Goal: Task Accomplishment & Management: Manage account settings

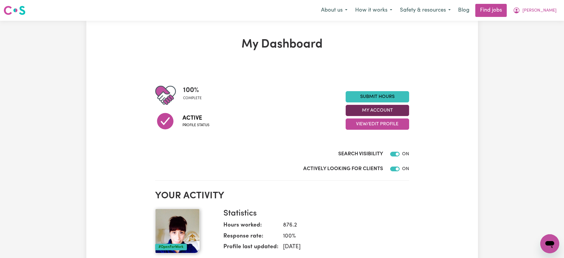
click at [360, 112] on button "My Account" at bounding box center [377, 110] width 63 height 11
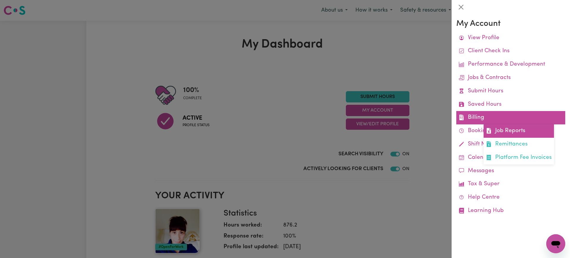
click at [495, 131] on link "Job Reports" at bounding box center [518, 130] width 70 height 13
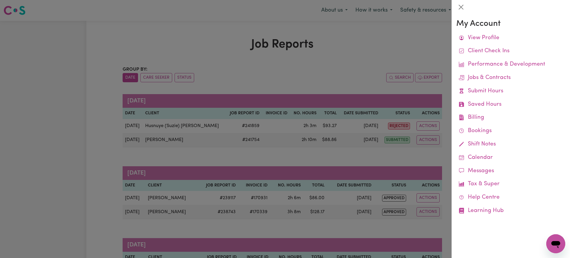
click at [307, 51] on div at bounding box center [285, 129] width 570 height 258
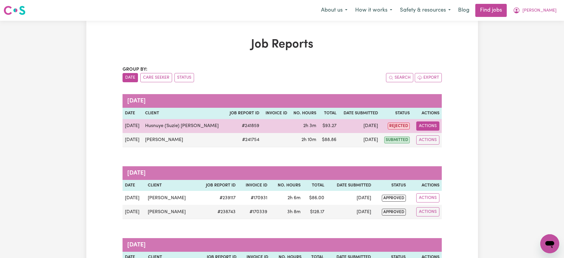
click at [437, 125] on button "Actions" at bounding box center [427, 125] width 23 height 9
click at [447, 142] on link "View Job Report" at bounding box center [443, 140] width 51 height 12
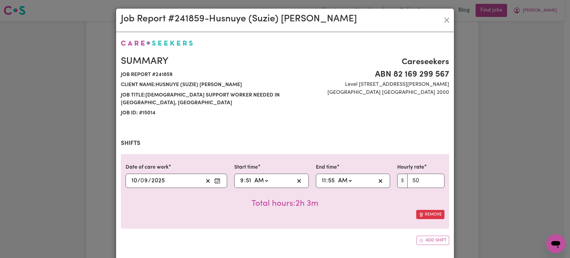
select select "50-Weekday"
click at [239, 181] on div "09:51 9 : 51 AM PM" at bounding box center [266, 180] width 55 height 9
type input "01:51"
type input "10"
type input "10:00"
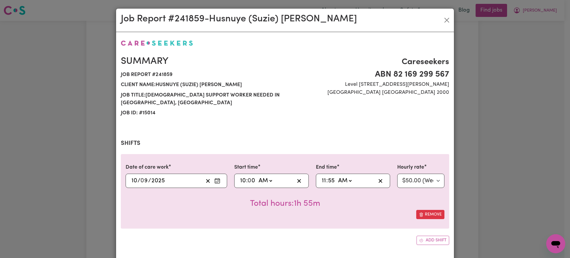
type input "0"
type input "01:55"
type input "1"
type input "00:55"
type input "12"
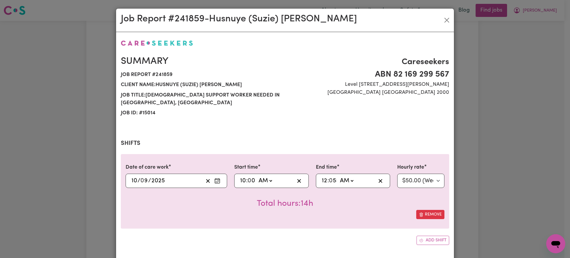
type input "00:00"
type input "0"
click at [473, 164] on div "Job Report # 241859 - Husnuye (Suzie) Behaettin Summary Job report # 241859 Cli…" at bounding box center [285, 129] width 570 height 258
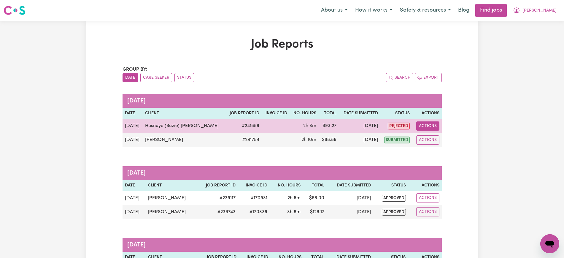
click at [420, 128] on button "Actions" at bounding box center [427, 125] width 23 height 9
click at [446, 139] on link "View Job Report" at bounding box center [443, 140] width 51 height 12
select select "50-Weekday"
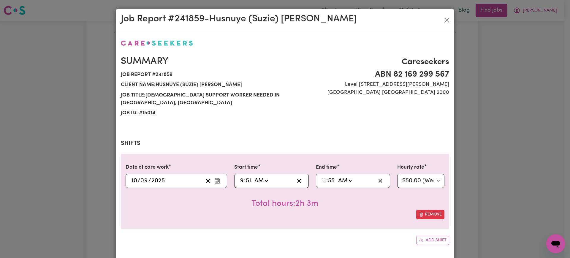
click at [240, 181] on input "9" at bounding box center [242, 180] width 4 height 9
type input "01:51"
type input "1"
type input "10:51"
type input "10"
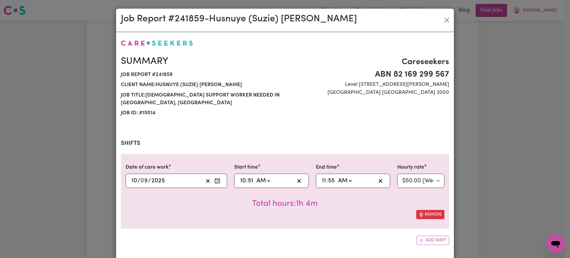
type input "10:00"
type input "0"
type input "01:55"
type input "1"
type input "00:55"
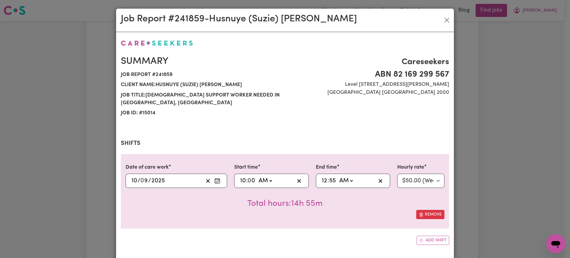
type input "12"
type input "00:00"
type input "0"
select select "pm"
type input "12:00"
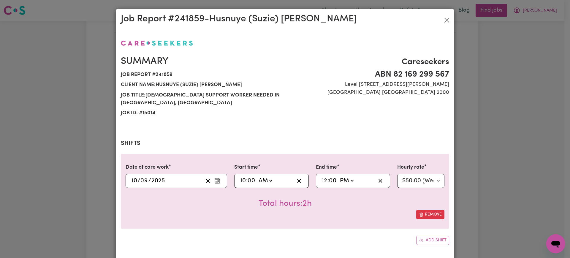
click at [319, 209] on div "Total hours: 2h" at bounding box center [284, 199] width 319 height 22
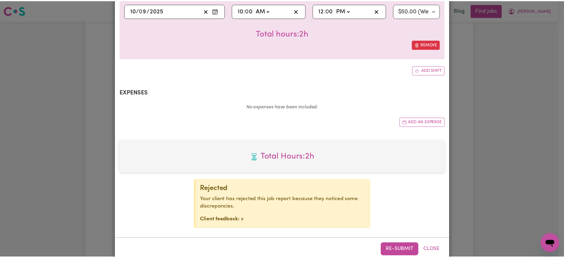
scroll to position [182, 0]
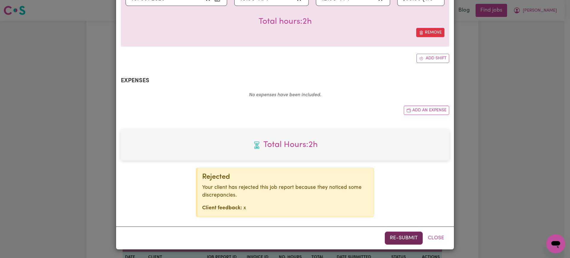
click at [400, 235] on button "Re-submit" at bounding box center [403, 237] width 38 height 13
click at [521, 149] on div "Job Report # 241859 - Husnuye (Suzie) Behaettin Summary Job report # 241859 Cli…" at bounding box center [285, 129] width 570 height 258
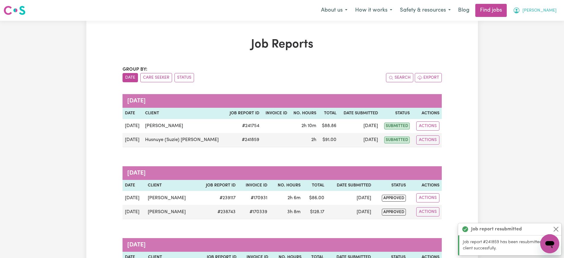
click at [520, 12] on icon "My Account" at bounding box center [516, 10] width 7 height 7
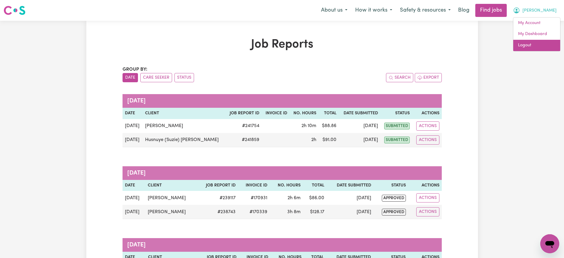
click at [530, 46] on link "Logout" at bounding box center [536, 45] width 47 height 11
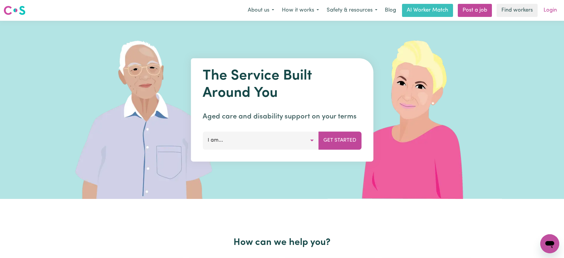
click at [548, 10] on link "Login" at bounding box center [550, 10] width 20 height 13
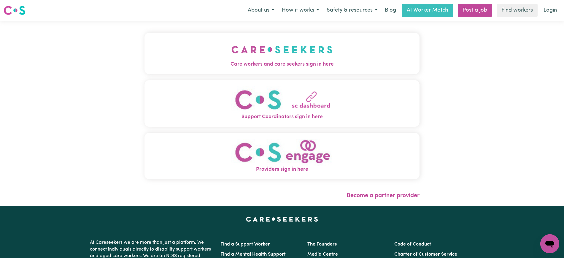
click at [334, 58] on button "Care workers and care seekers sign in here" at bounding box center [281, 54] width 275 height 42
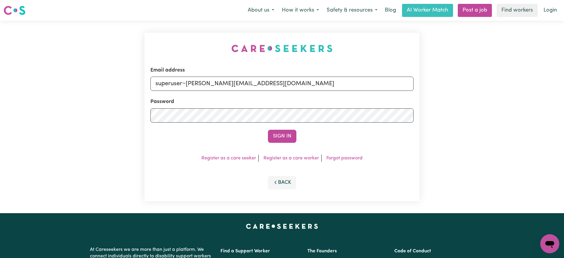
click at [146, 33] on div "Email address superuser~[PERSON_NAME][EMAIL_ADDRESS][DOMAIN_NAME] Password Sign…" at bounding box center [282, 117] width 282 height 192
drag, startPoint x: 187, startPoint y: 83, endPoint x: 522, endPoint y: 96, distance: 336.0
click at [522, 96] on div "Email address superuser~[PERSON_NAME][EMAIL_ADDRESS][DOMAIN_NAME] Password Sign…" at bounding box center [282, 117] width 564 height 192
type input "[EMAIL_ADDRESS][DOMAIN_NAME]"
click at [268, 130] on button "Sign In" at bounding box center [282, 136] width 28 height 13
